Goal: Task Accomplishment & Management: Use online tool/utility

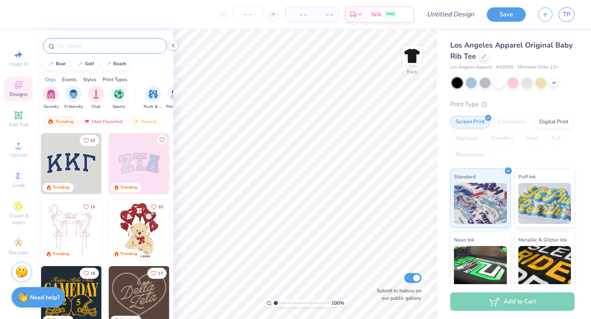
click at [110, 46] on input "text" at bounding box center [109, 46] width 105 height 8
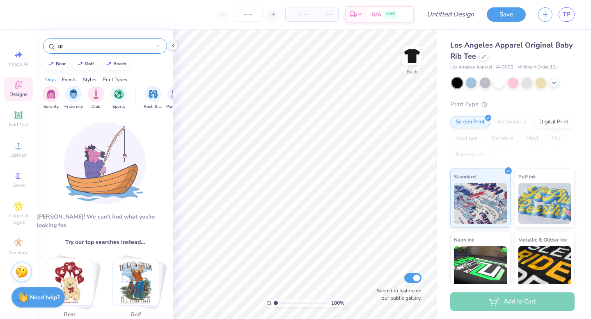
type input "s"
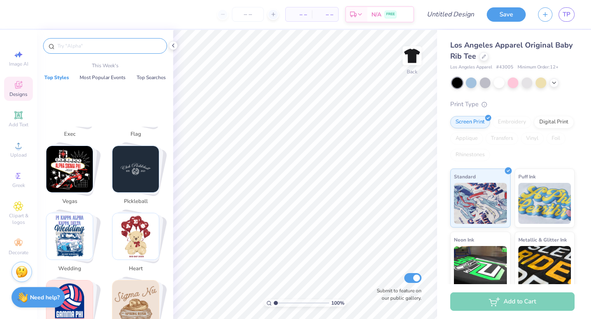
scroll to position [1134, 0]
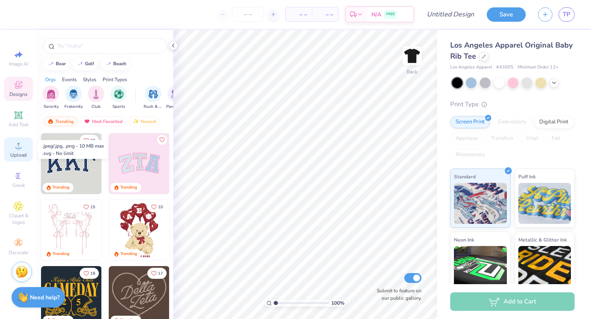
click at [22, 149] on icon at bounding box center [19, 146] width 10 height 10
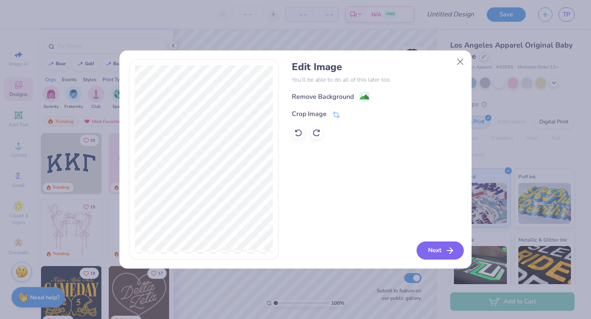
click at [446, 251] on icon "button" at bounding box center [450, 251] width 10 height 10
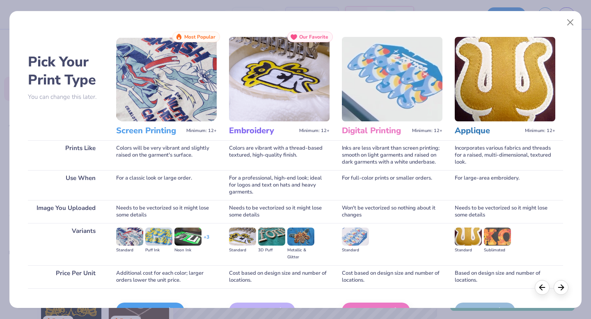
click at [173, 90] on img at bounding box center [166, 79] width 100 height 84
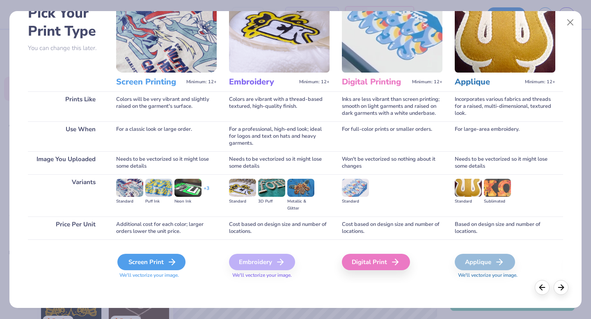
click at [156, 260] on div "Screen Print" at bounding box center [151, 262] width 68 height 16
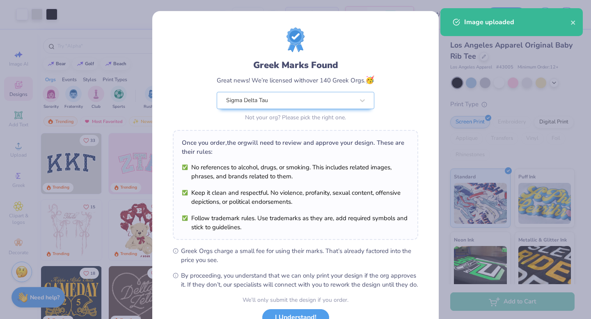
click at [313, 129] on body "Art colors – – Per Item – – Total Est. Delivery N/A FREE Design Title Save TP I…" at bounding box center [295, 159] width 591 height 319
type input "2.57"
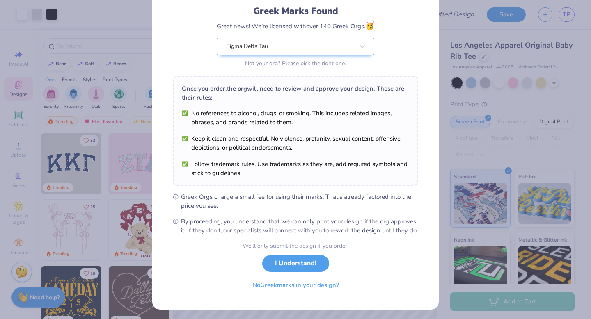
scroll to position [65, 0]
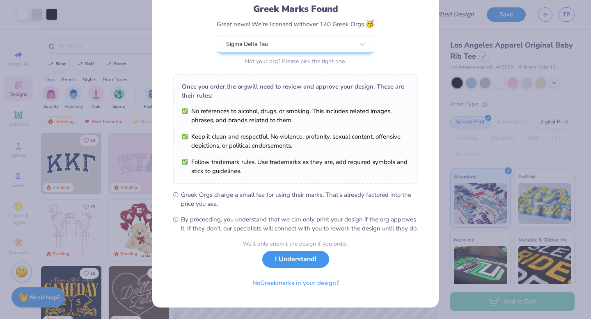
click at [310, 262] on button "I Understand!" at bounding box center [295, 259] width 67 height 17
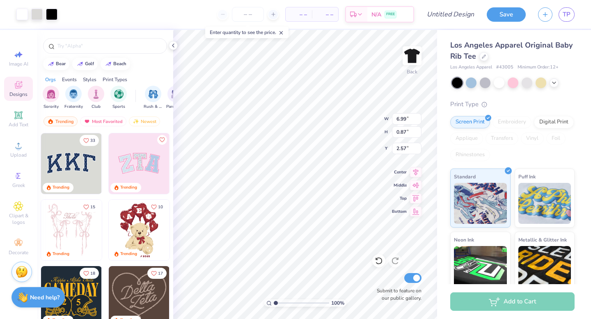
scroll to position [0, 0]
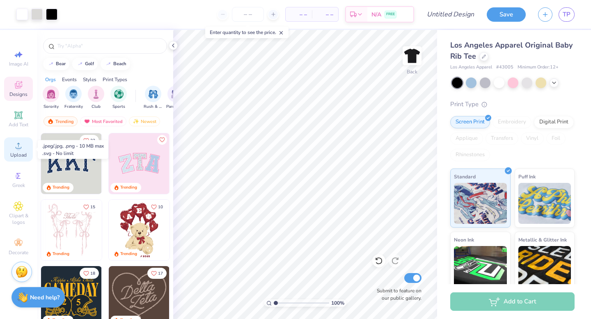
click at [18, 151] on div "Upload" at bounding box center [18, 149] width 29 height 24
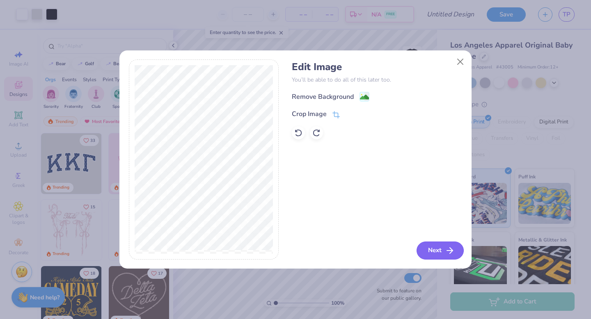
click at [434, 246] on button "Next" at bounding box center [439, 251] width 47 height 18
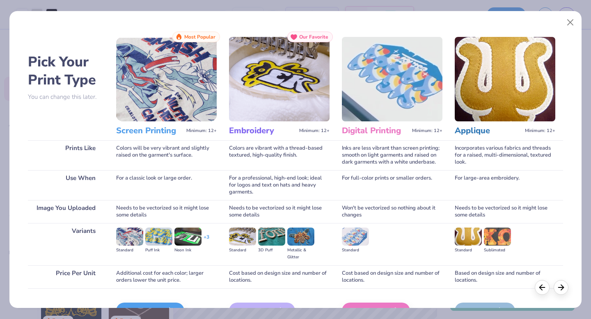
scroll to position [49, 0]
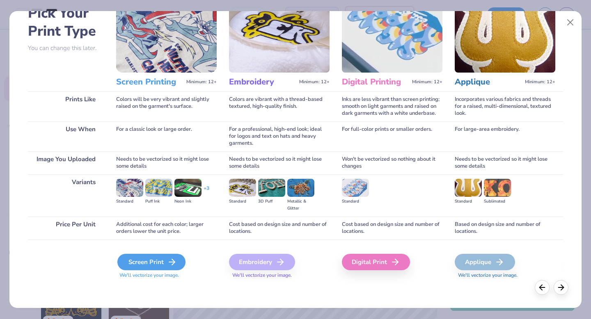
click at [142, 257] on div "Screen Print" at bounding box center [151, 262] width 68 height 16
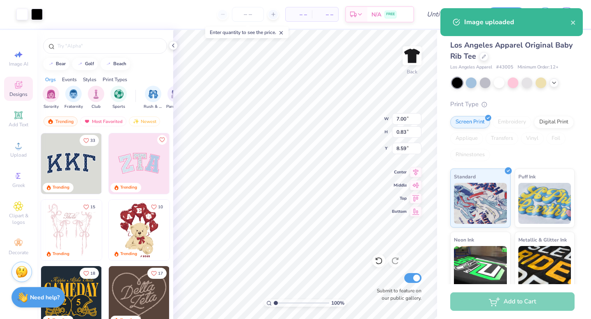
type input "3.43"
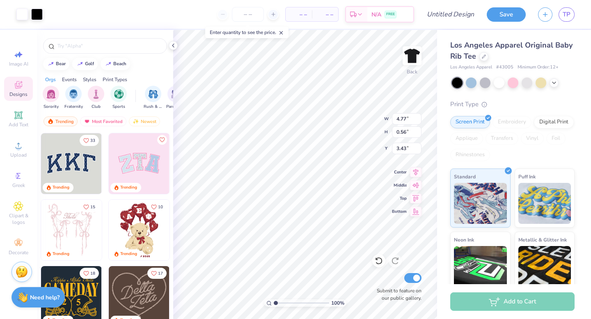
type input "4.77"
type input "0.56"
type input "3.00"
type input "7.05"
type input "1.83"
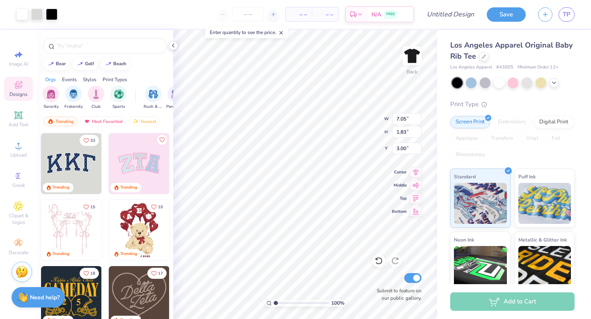
type input "2.52"
type input "4.77"
type input "0.56"
type input "4.35"
type input "4.80"
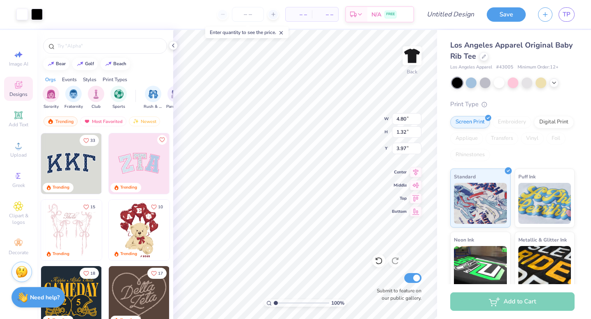
type input "1.32"
type input "4.35"
click at [16, 144] on icon at bounding box center [19, 146] width 10 height 10
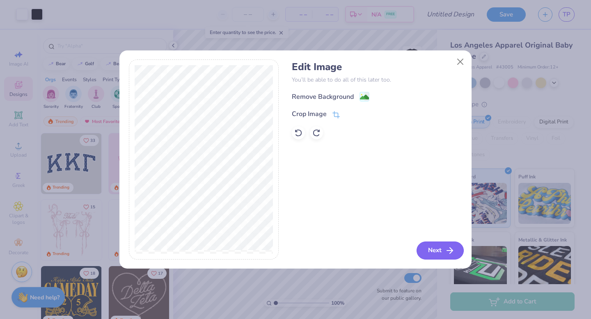
click at [432, 245] on button "Next" at bounding box center [439, 251] width 47 height 18
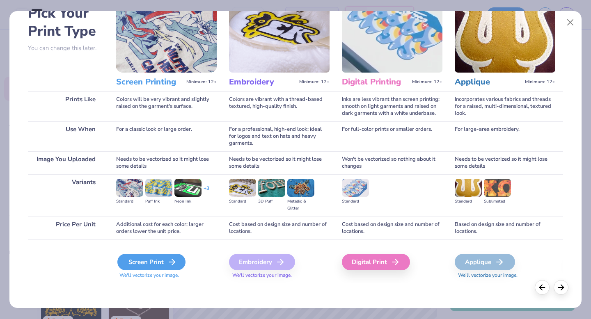
click at [141, 263] on div "Screen Print" at bounding box center [151, 262] width 68 height 16
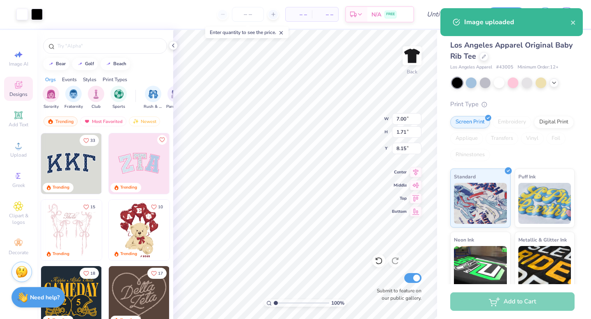
type input "1.82"
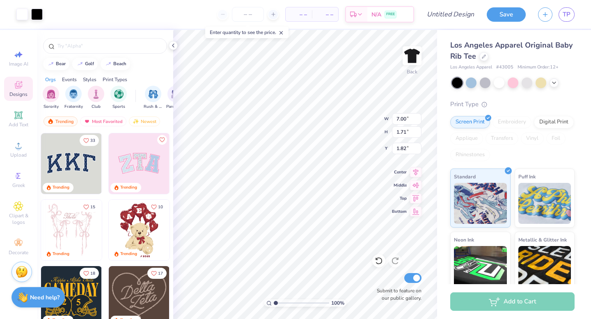
type input "6.53"
type input "1.59"
type input "1.93"
type input "6.71"
type input "2.75"
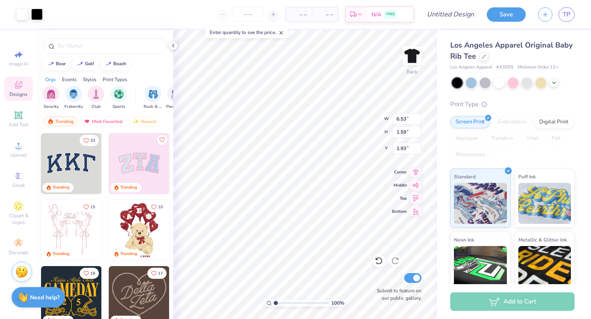
type input "1.35"
click at [78, 169] on img at bounding box center [71, 163] width 61 height 61
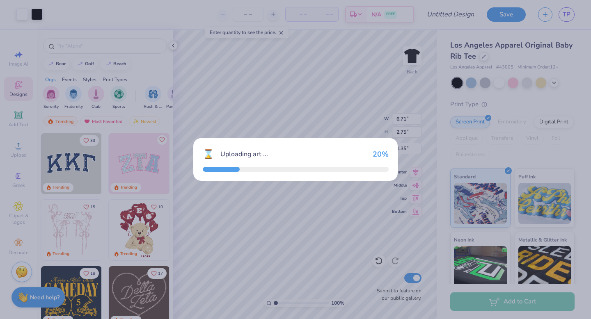
type input "7.00"
type input "3.07"
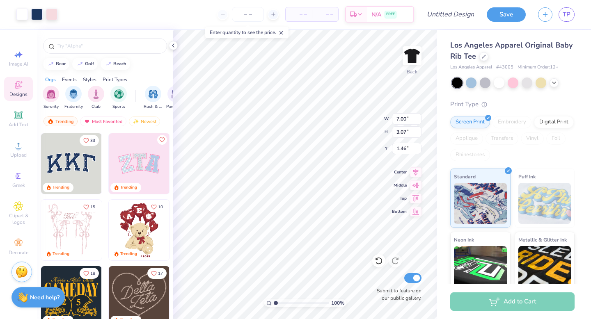
type input "8.39"
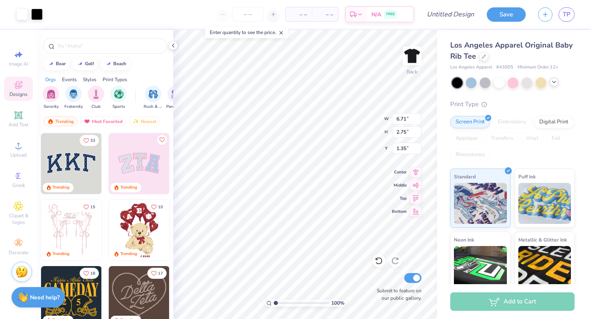
click at [553, 86] on div at bounding box center [553, 82] width 9 height 9
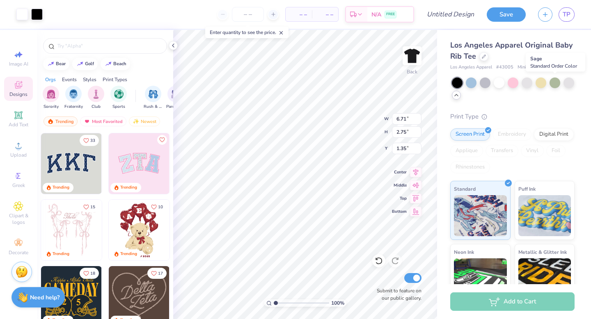
click at [553, 86] on div at bounding box center [554, 83] width 11 height 11
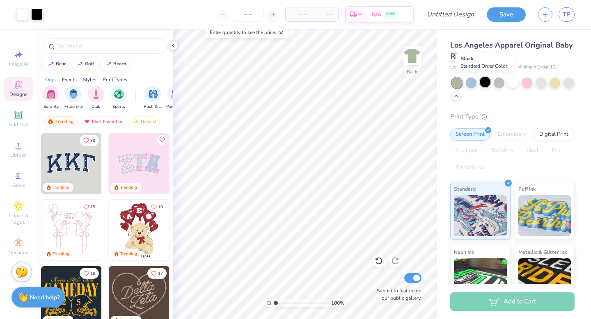
click at [484, 82] on div at bounding box center [484, 82] width 11 height 11
click at [501, 82] on div at bounding box center [498, 82] width 11 height 11
click at [485, 80] on div at bounding box center [484, 82] width 11 height 11
click at [282, 35] on icon at bounding box center [281, 33] width 6 height 6
